Goal: Transaction & Acquisition: Purchase product/service

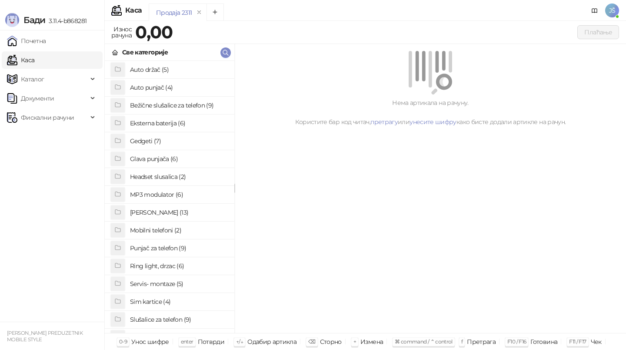
click at [193, 216] on h4 "[PERSON_NAME] (13)" at bounding box center [178, 212] width 97 height 14
click at [195, 207] on h4 "Maska za telefon 7" at bounding box center [178, 212] width 97 height 14
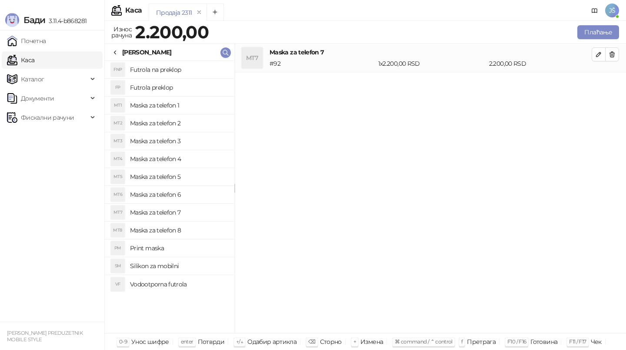
click at [197, 221] on li "MT8 Maska za telefon 8" at bounding box center [170, 230] width 130 height 18
click at [611, 55] on icon "button" at bounding box center [612, 54] width 5 height 5
click at [116, 54] on icon at bounding box center [115, 52] width 2 height 3
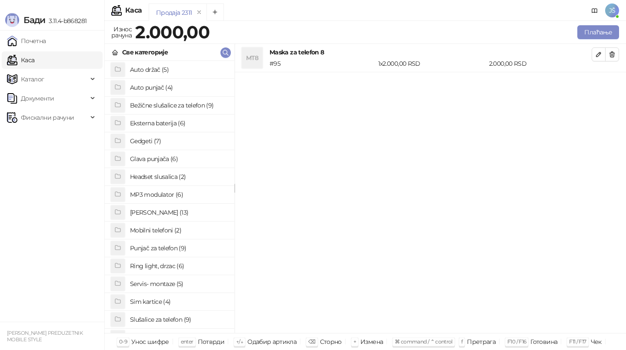
scroll to position [29, 0]
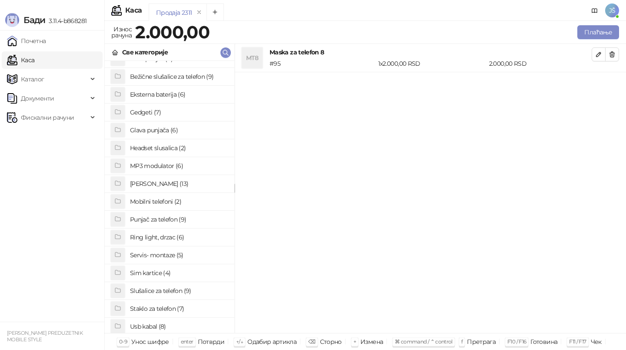
click at [153, 306] on h4 "Staklo za telefon (7)" at bounding box center [178, 308] width 97 height 14
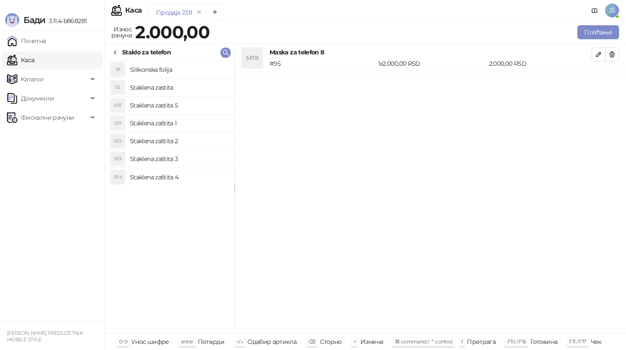
click at [171, 82] on h4 "Staklena zastita" at bounding box center [178, 87] width 97 height 14
click at [587, 30] on button "Плаћање" at bounding box center [598, 32] width 42 height 14
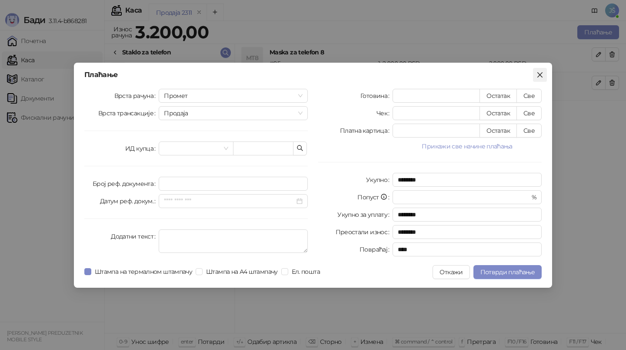
click at [544, 73] on span "Close" at bounding box center [540, 74] width 14 height 7
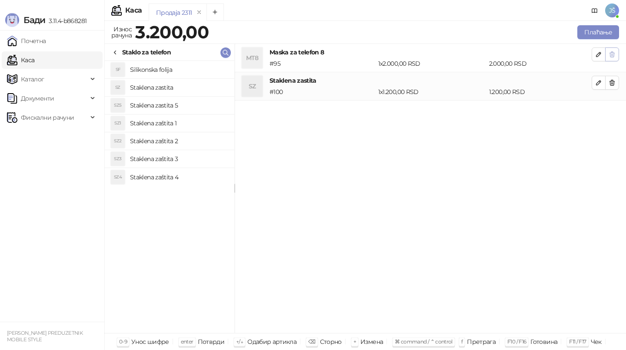
click at [616, 54] on button "button" at bounding box center [612, 54] width 14 height 14
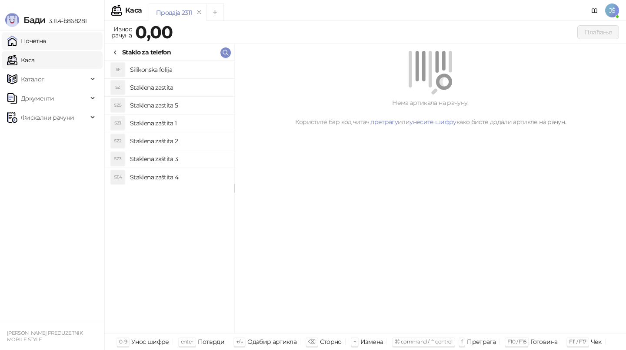
click at [46, 38] on link "Почетна" at bounding box center [26, 40] width 39 height 17
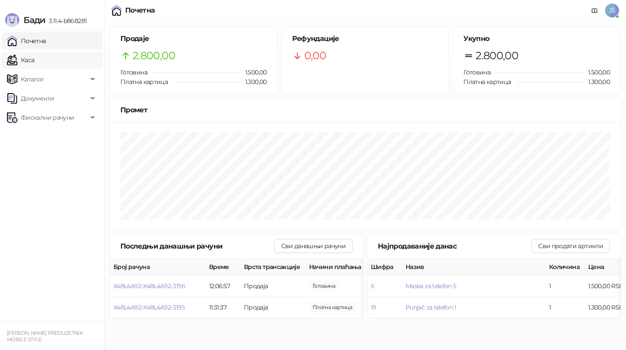
click at [34, 59] on link "Каса" at bounding box center [20, 59] width 27 height 17
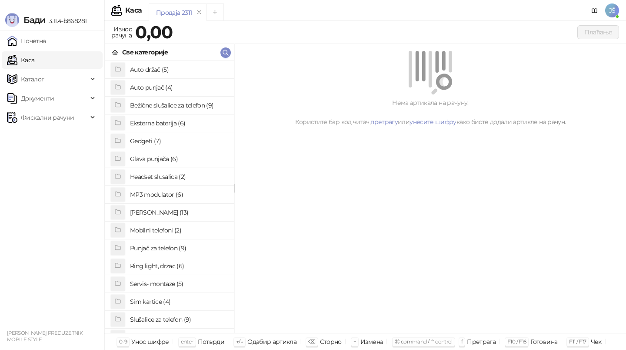
click at [34, 59] on link "Каса" at bounding box center [20, 59] width 27 height 17
